Goal: Transaction & Acquisition: Purchase product/service

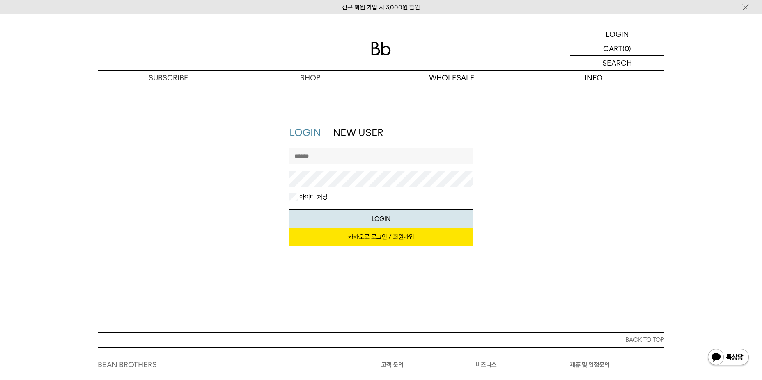
click at [393, 238] on link "카카오로 로그인 / 회원가입" at bounding box center [380, 237] width 183 height 18
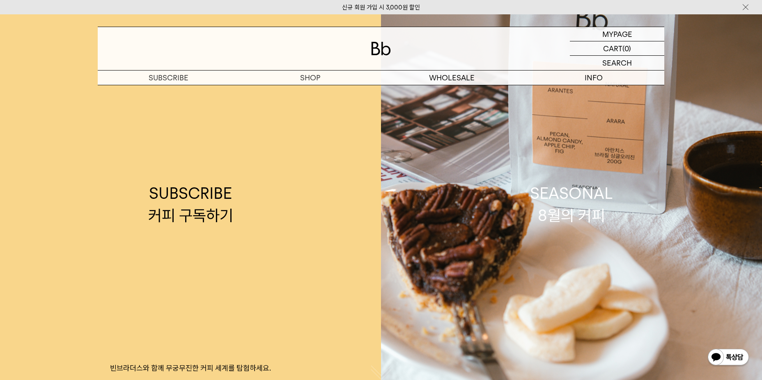
click at [721, 357] on img at bounding box center [728, 358] width 43 height 20
